Goal: Transaction & Acquisition: Book appointment/travel/reservation

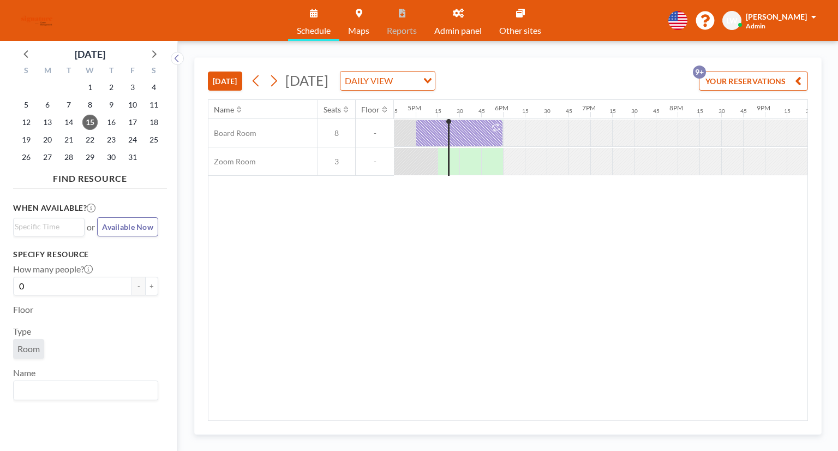
scroll to position [0, 1484]
click at [114, 126] on span "16" at bounding box center [111, 122] width 15 height 15
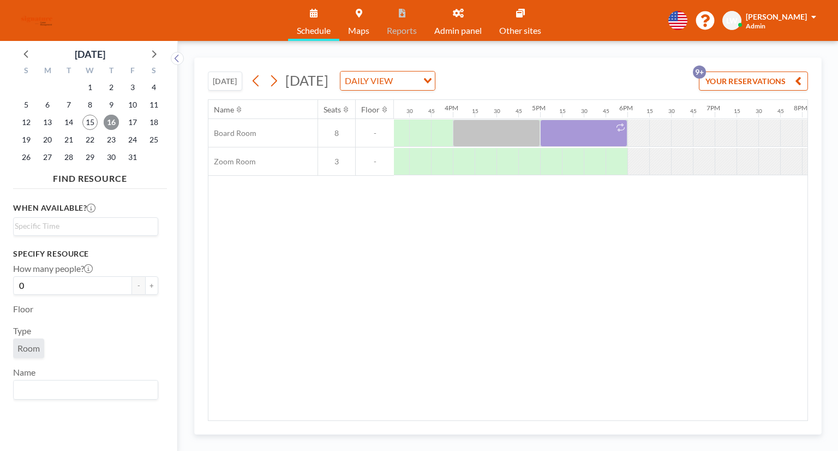
scroll to position [0, 1246]
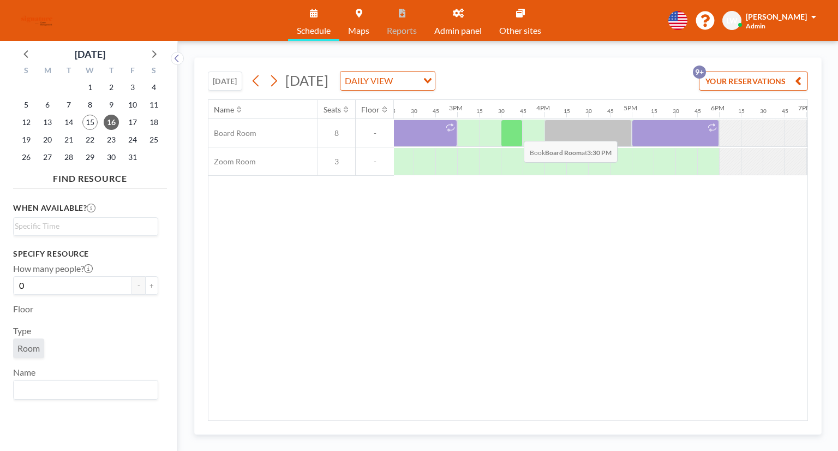
click at [515, 132] on div at bounding box center [512, 132] width 22 height 27
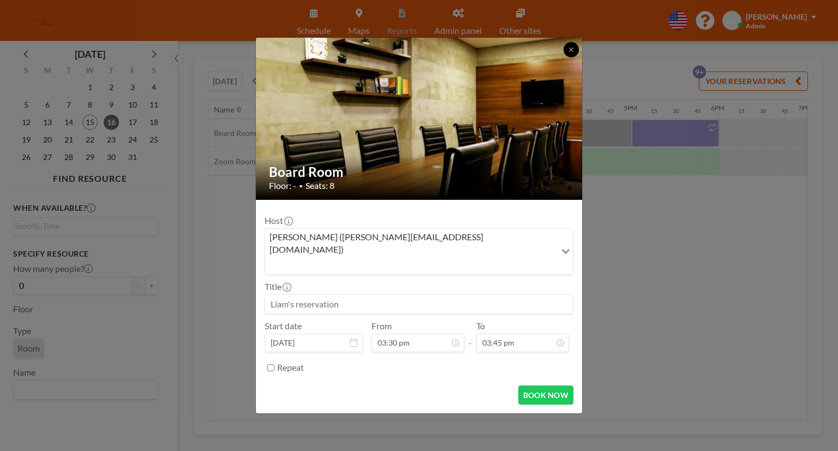
click at [567, 57] on button at bounding box center [571, 49] width 15 height 15
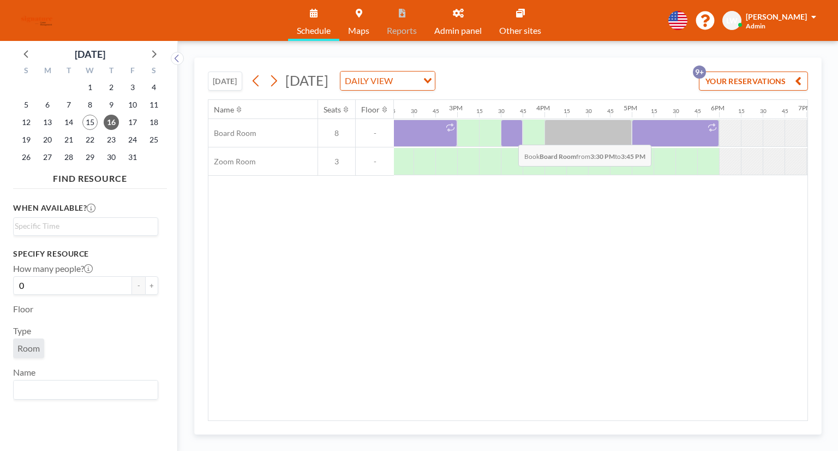
click at [510, 136] on div at bounding box center [512, 132] width 22 height 27
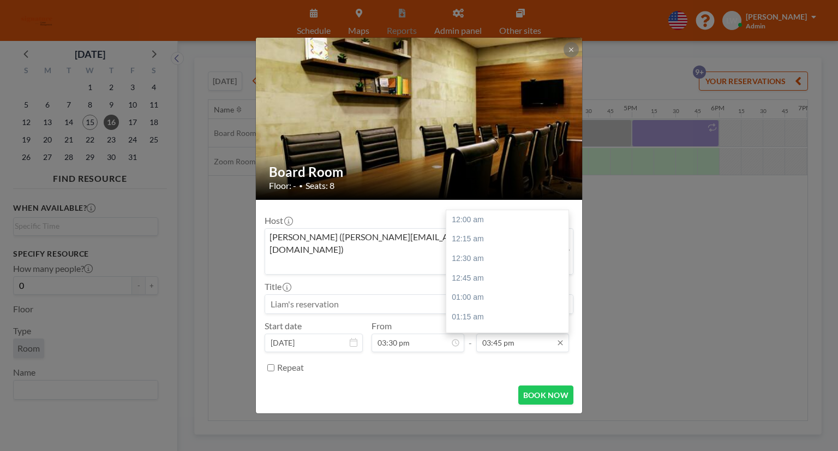
scroll to position [1224, 0]
click at [491, 229] on div "04:00 pm" at bounding box center [510, 239] width 128 height 20
type input "04:00 pm"
click at [538, 385] on button "BOOK NOW" at bounding box center [545, 394] width 55 height 19
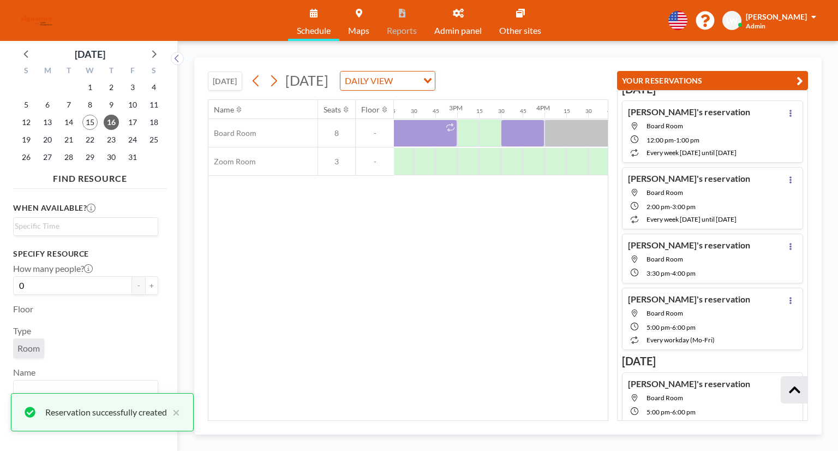
scroll to position [93, 0]
click at [368, 245] on div "Name Seats Floor 12AM 15 30 45 1AM 15 30 45 2AM 15 30 45 3AM 15 30 45 4AM 15 30…" at bounding box center [407, 260] width 399 height 320
